Goal: Complete application form

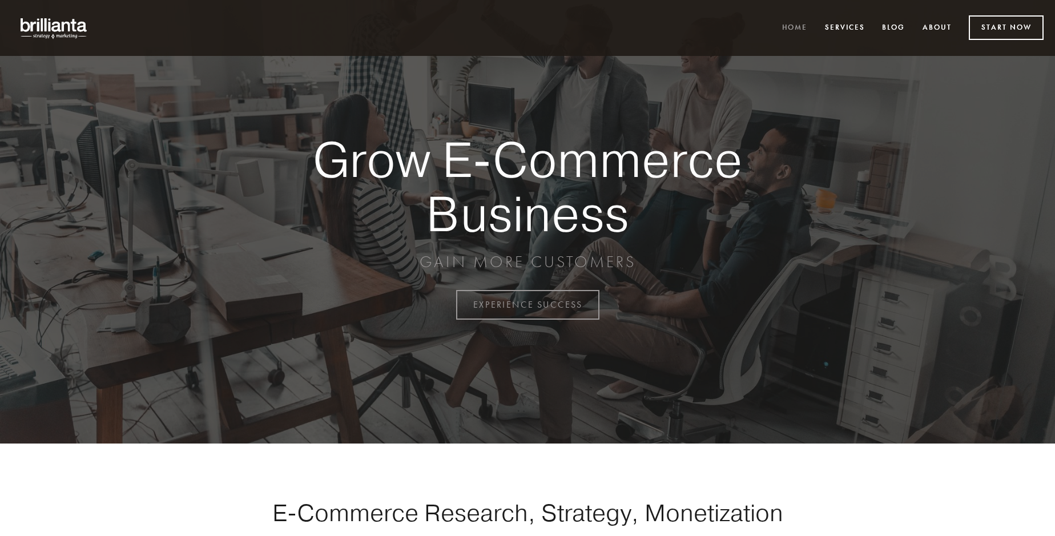
scroll to position [2992, 0]
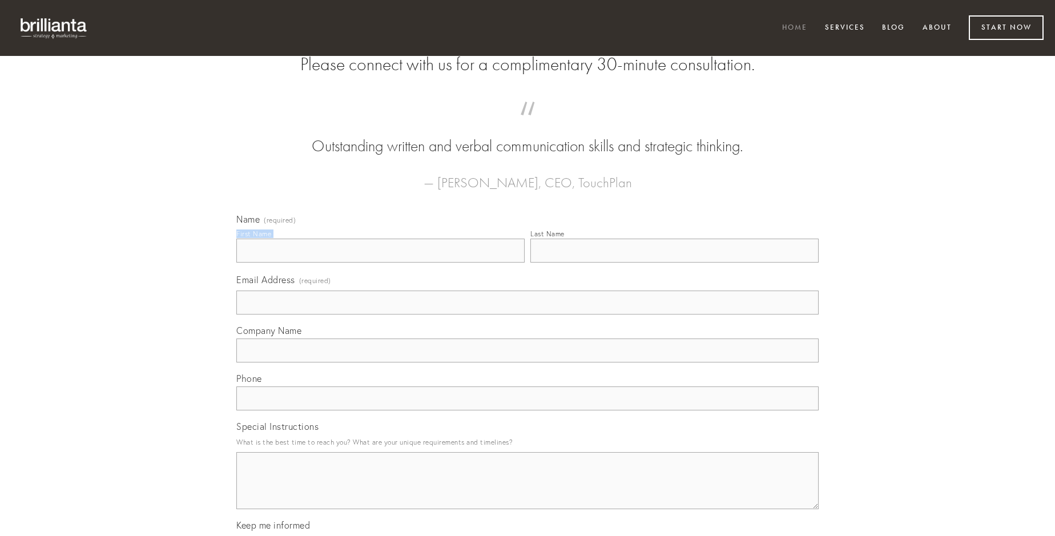
type input "[PERSON_NAME]"
click at [674, 263] on input "Last Name" at bounding box center [674, 251] width 288 height 24
type input "[PERSON_NAME]"
click at [527, 315] on input "Email Address (required)" at bounding box center [527, 303] width 582 height 24
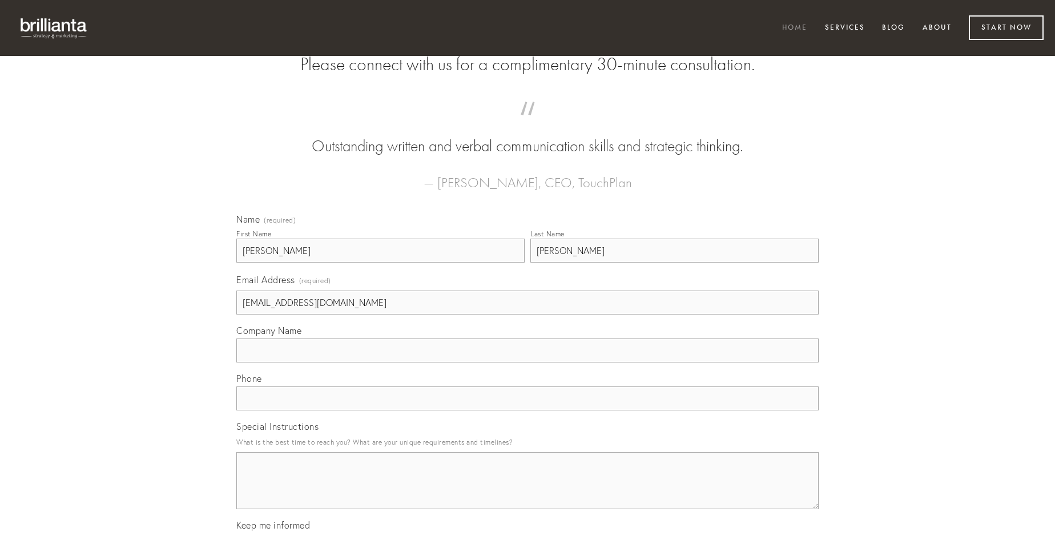
type input "[EMAIL_ADDRESS][DOMAIN_NAME]"
click at [527, 362] on input "Company Name" at bounding box center [527, 350] width 582 height 24
type input "adsum"
click at [527, 410] on input "text" at bounding box center [527, 398] width 582 height 24
click at [527, 491] on textarea "Special Instructions" at bounding box center [527, 480] width 582 height 57
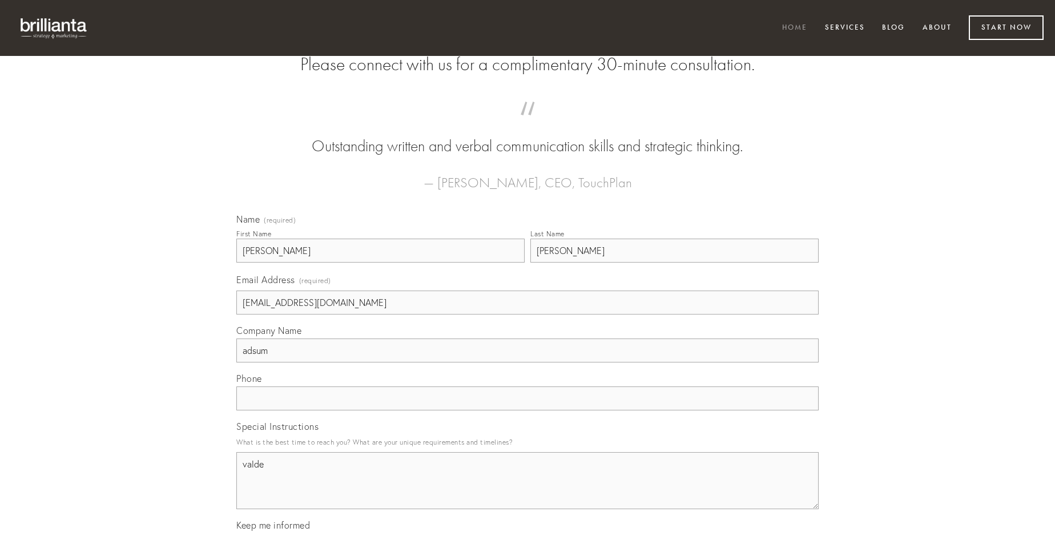
type textarea "valde"
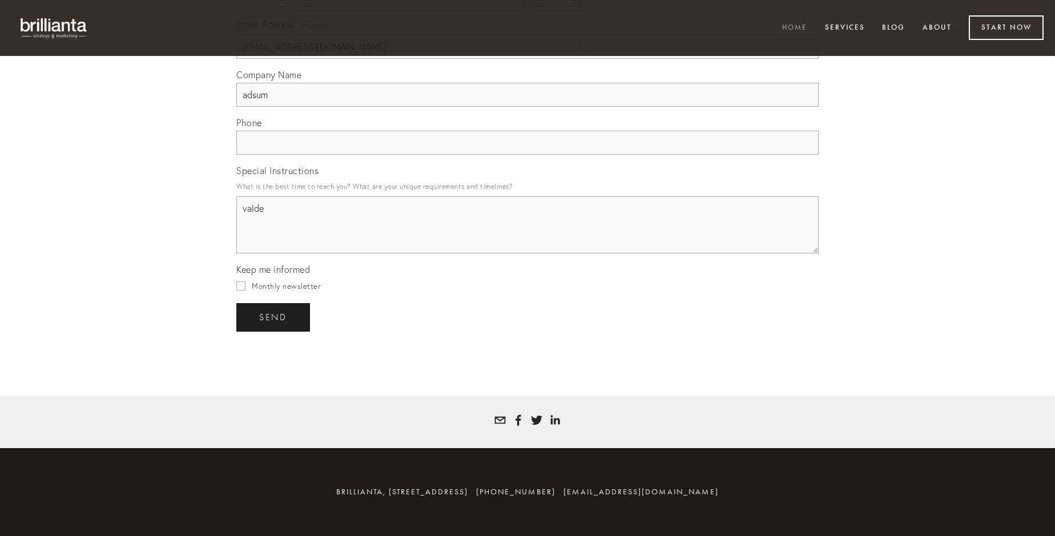
click at [274, 317] on span "send" at bounding box center [273, 317] width 28 height 10
